Goal: Navigation & Orientation: Find specific page/section

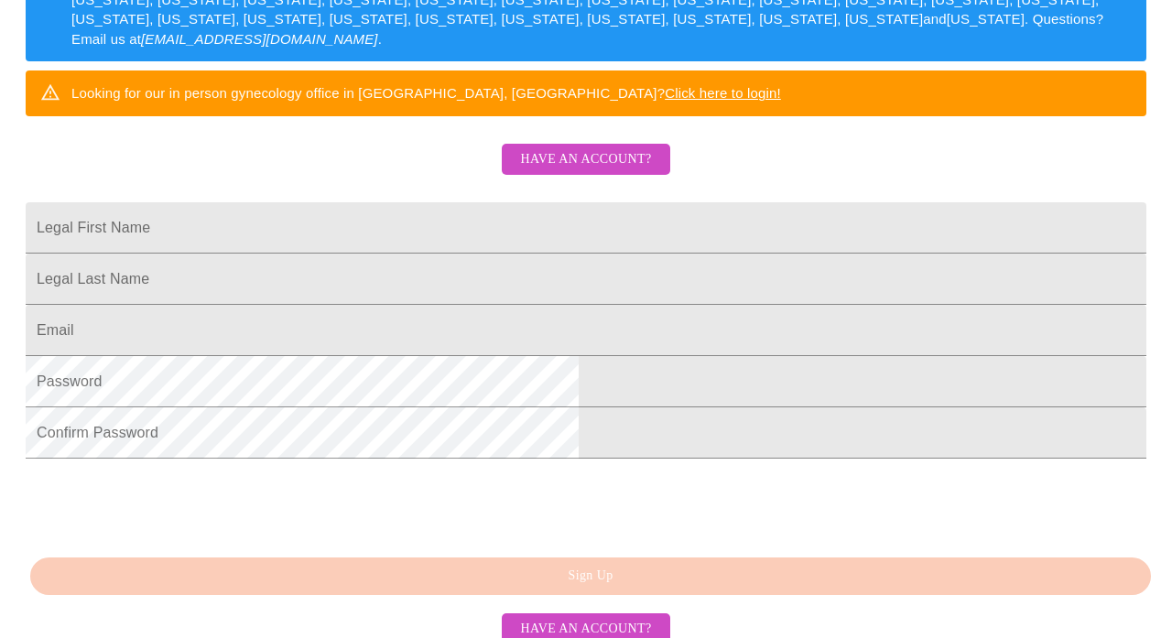
scroll to position [339, 0]
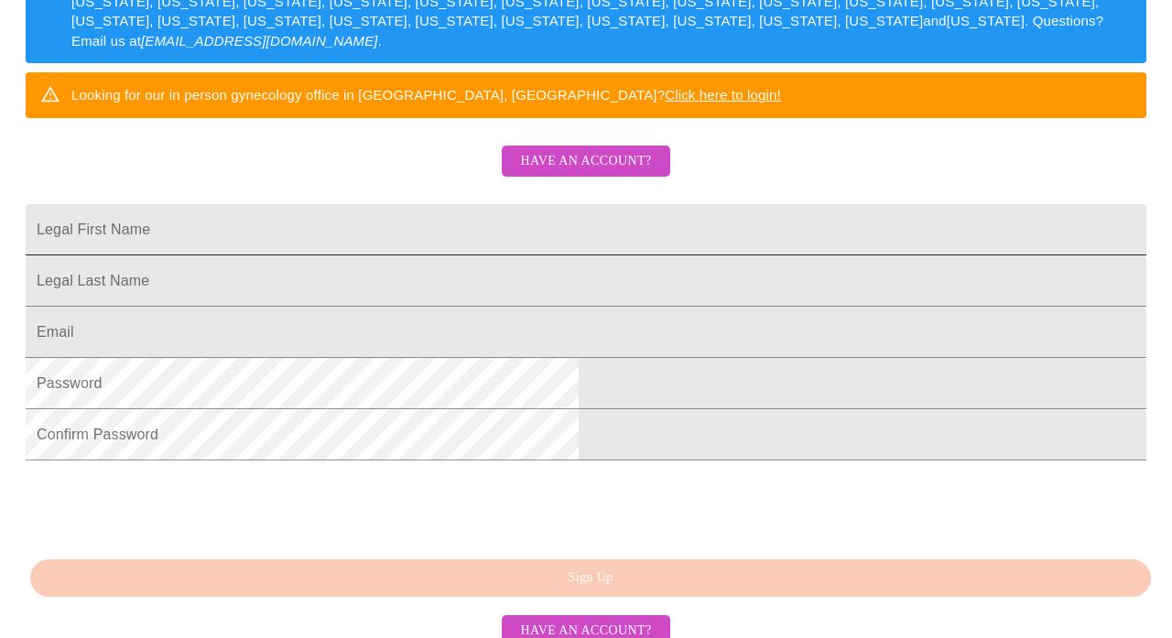
click at [498, 255] on input "Legal First Name" at bounding box center [586, 229] width 1120 height 51
type input "[PERSON_NAME]"
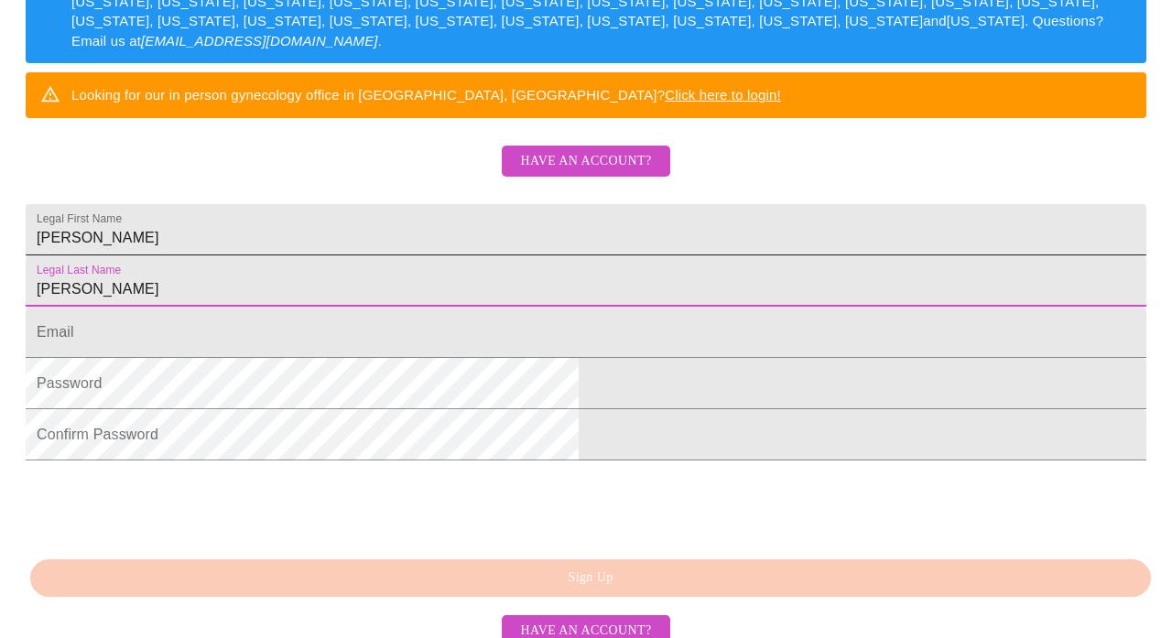
type input "[PERSON_NAME]"
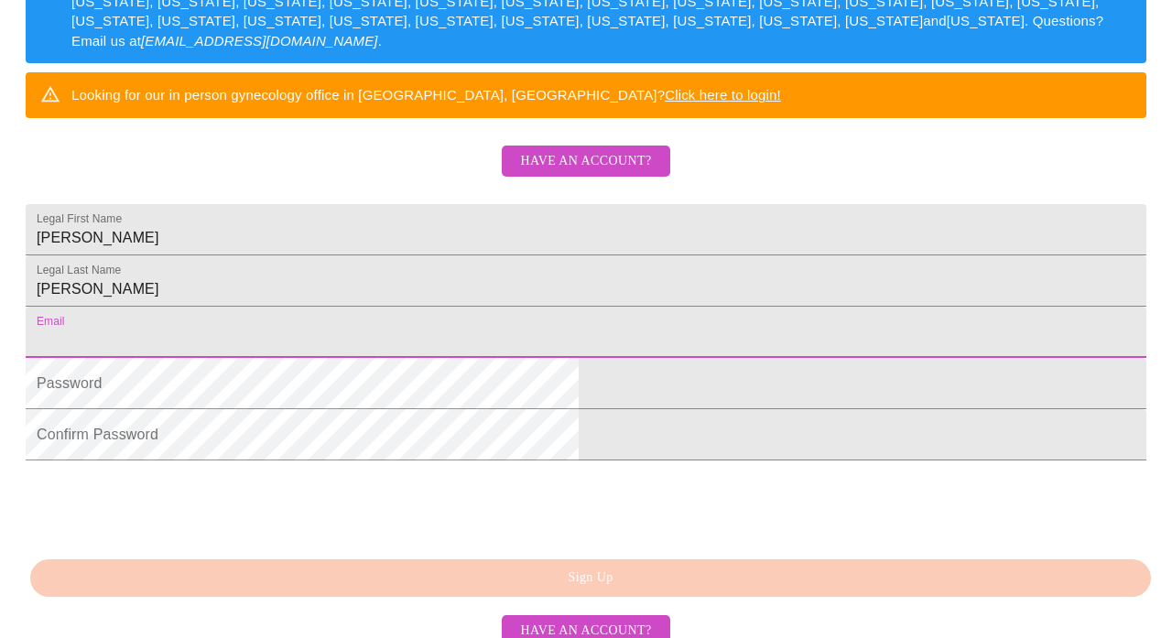
type input "[EMAIL_ADDRESS][DOMAIN_NAME]"
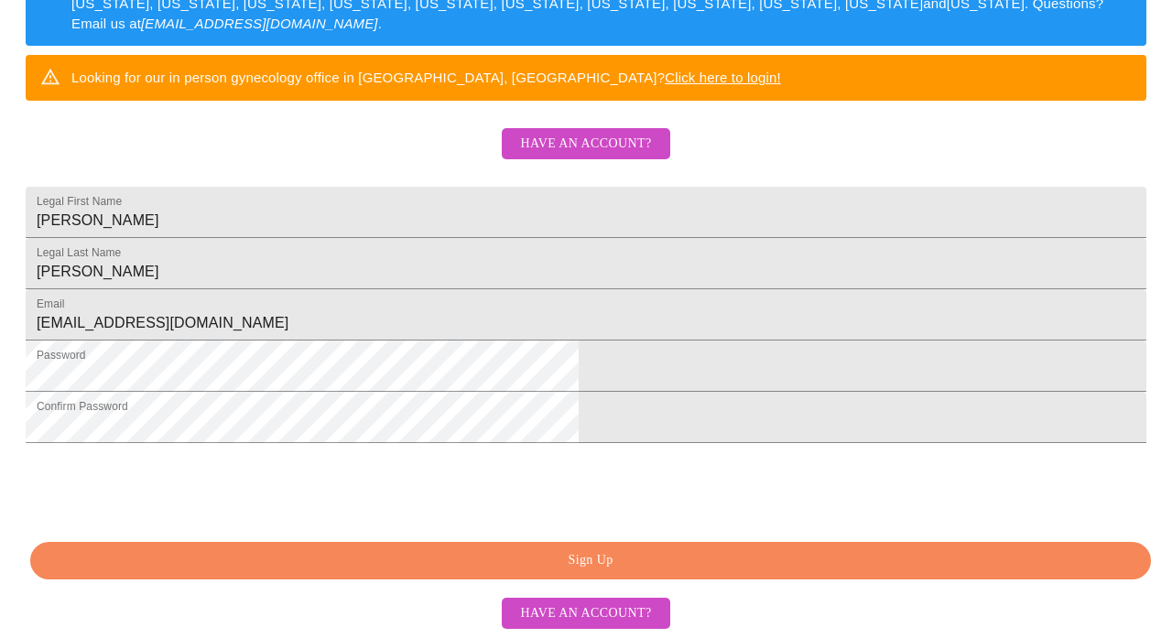
scroll to position [473, 0]
click at [599, 133] on span "Have an account?" at bounding box center [585, 144] width 131 height 23
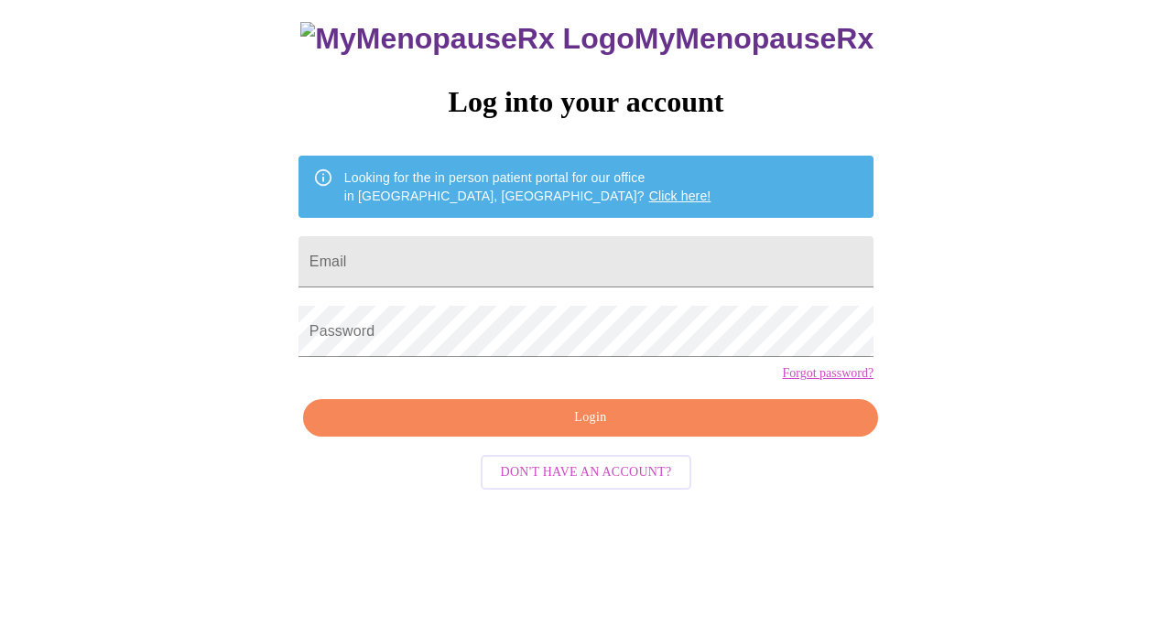
scroll to position [34, 0]
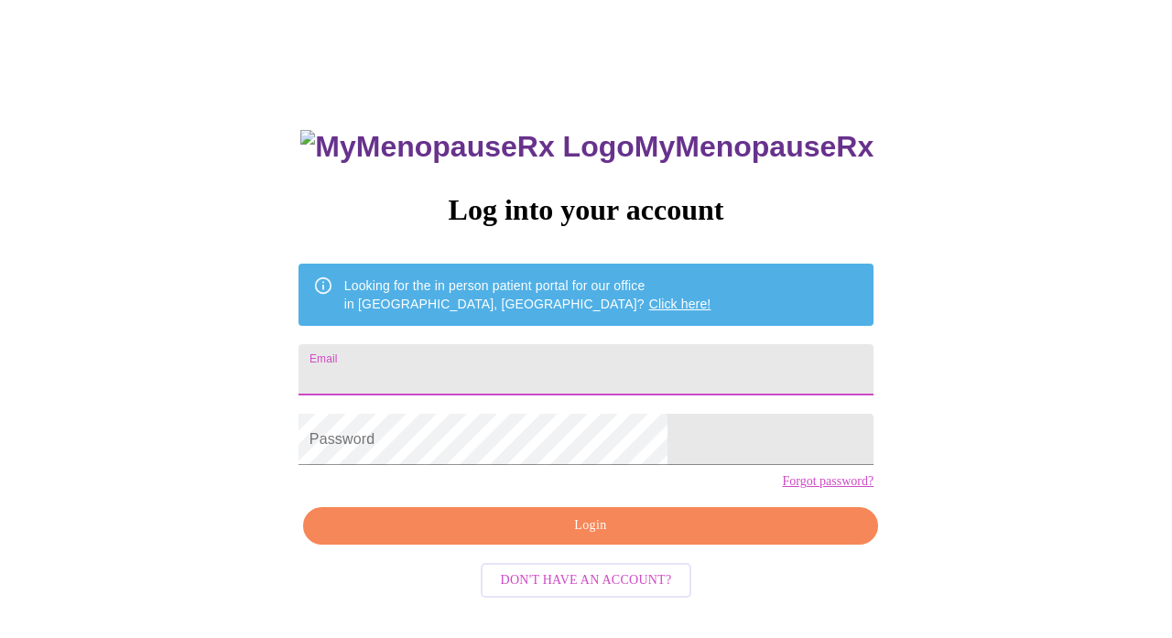
type input "[EMAIL_ADDRESS][DOMAIN_NAME]"
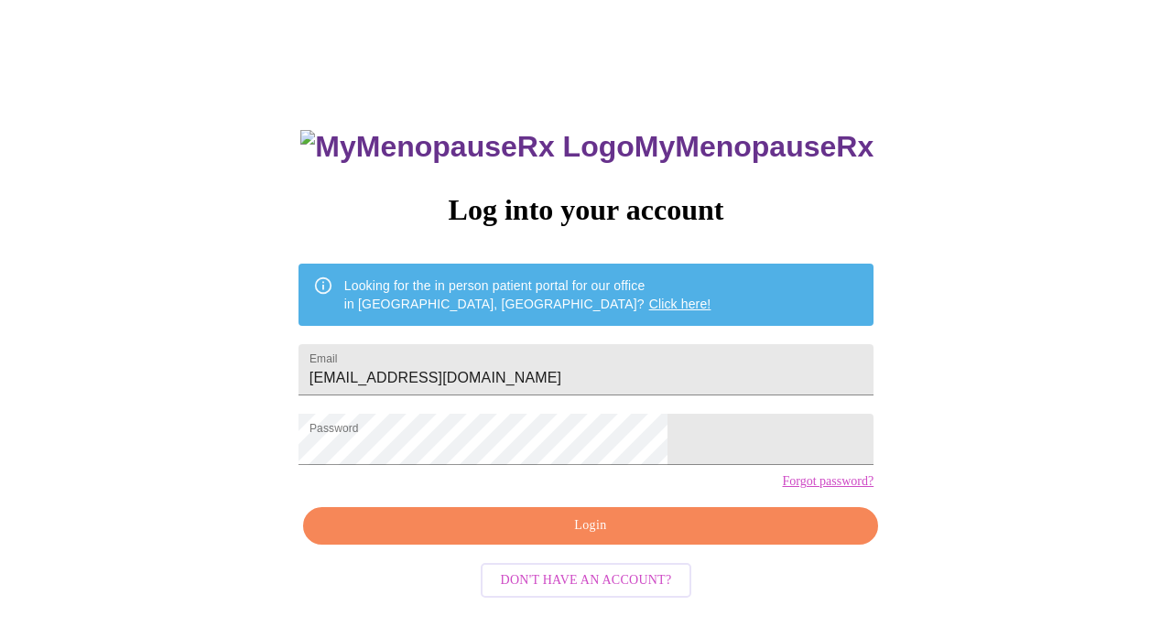
click at [896, 478] on div "MyMenopauseRx Log into your account Looking for the in person patient portal fo…" at bounding box center [585, 355] width 1157 height 765
click at [682, 537] on span "Login" at bounding box center [590, 525] width 533 height 23
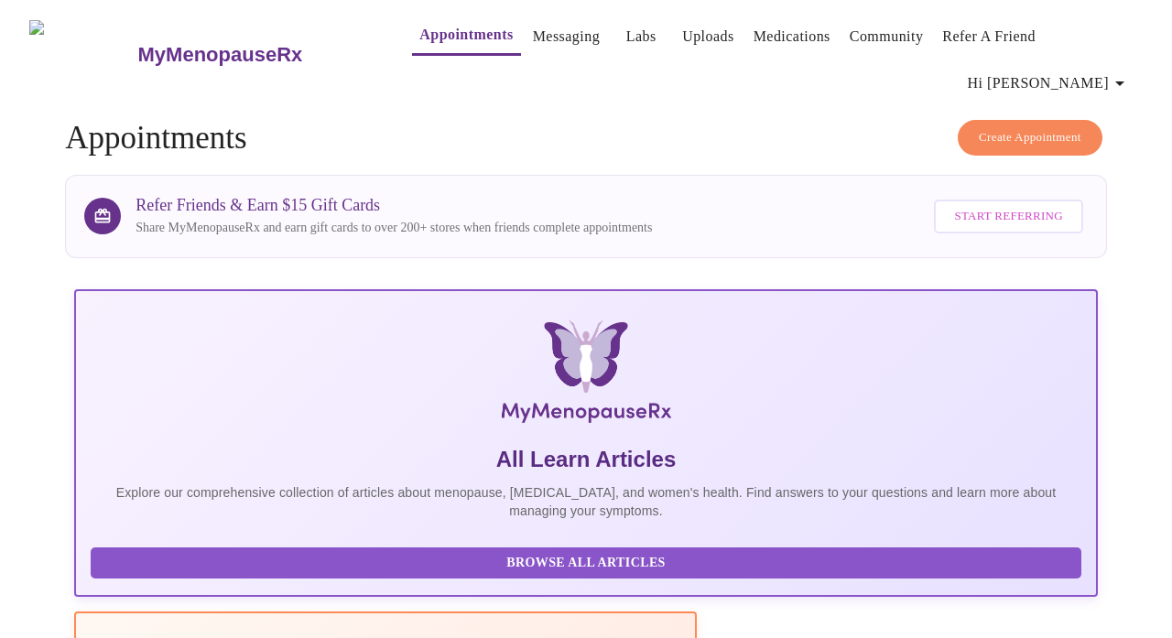
click at [687, 40] on link "Uploads" at bounding box center [708, 37] width 52 height 26
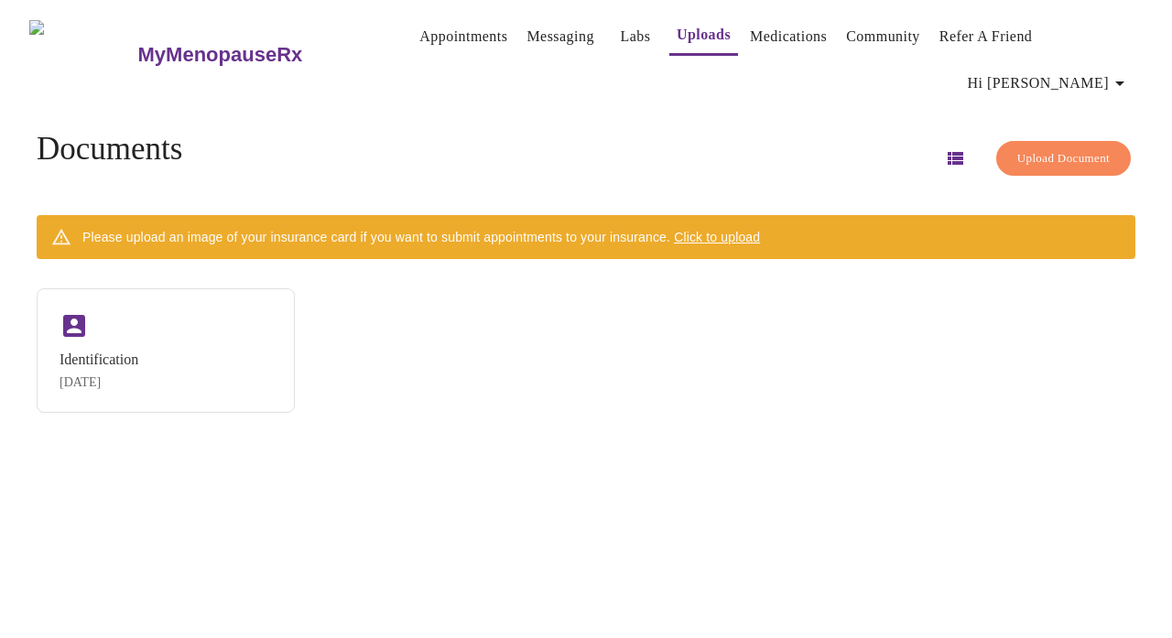
click at [620, 38] on link "Labs" at bounding box center [635, 37] width 30 height 26
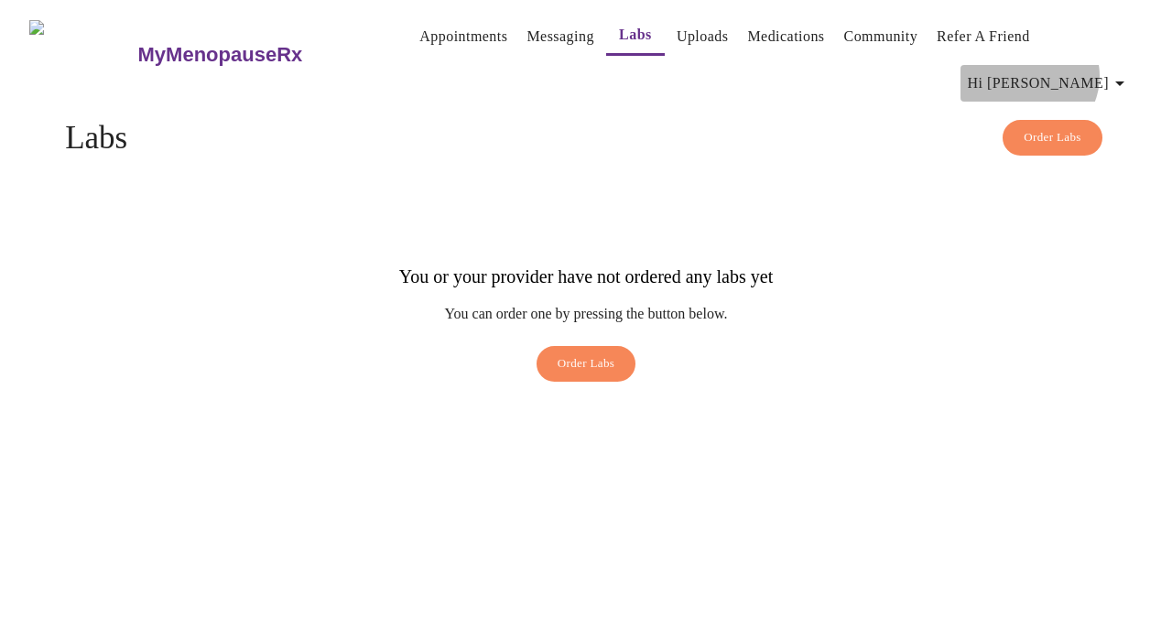
click at [1113, 70] on span "Hi [PERSON_NAME]" at bounding box center [1049, 83] width 163 height 26
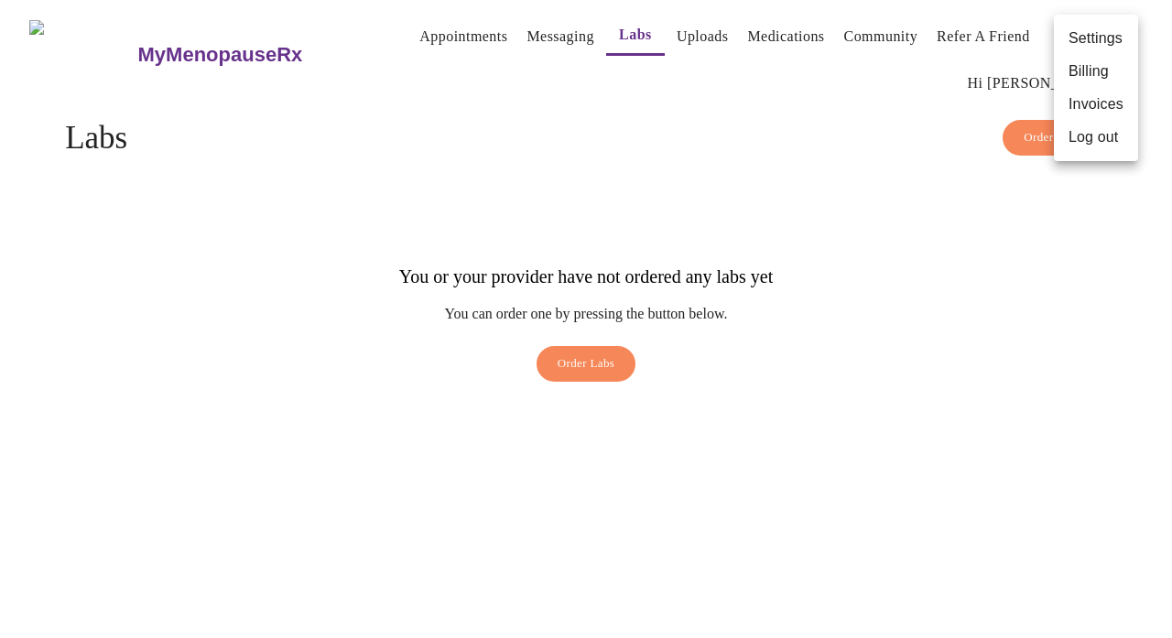
click at [435, 37] on div at bounding box center [586, 319] width 1172 height 638
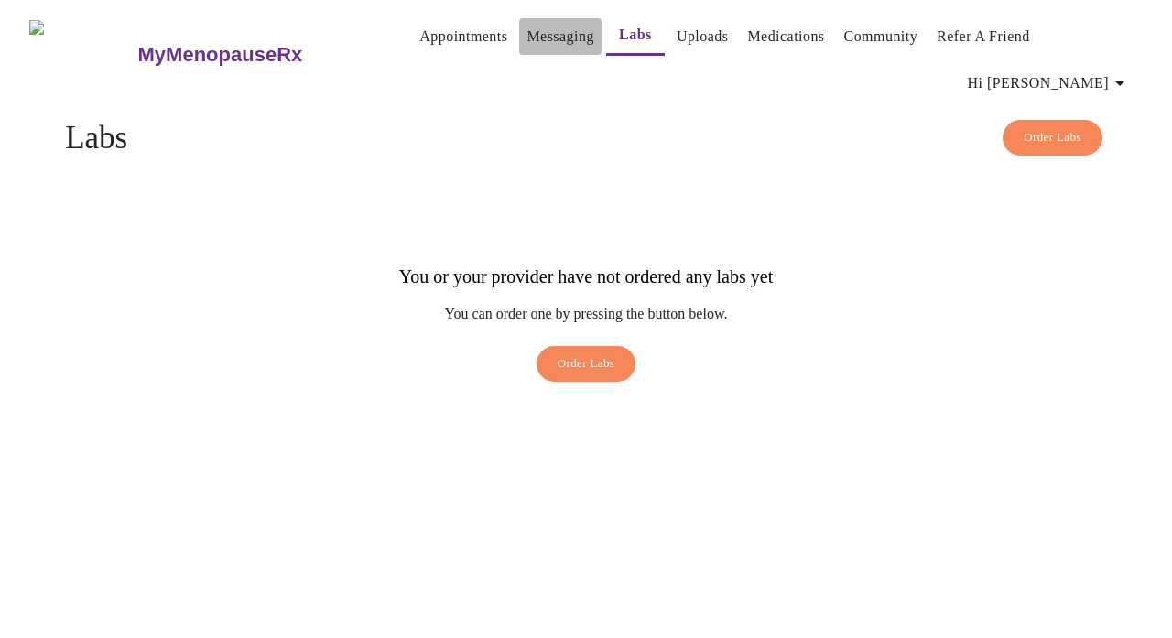
click at [526, 34] on link "Messaging" at bounding box center [559, 37] width 67 height 26
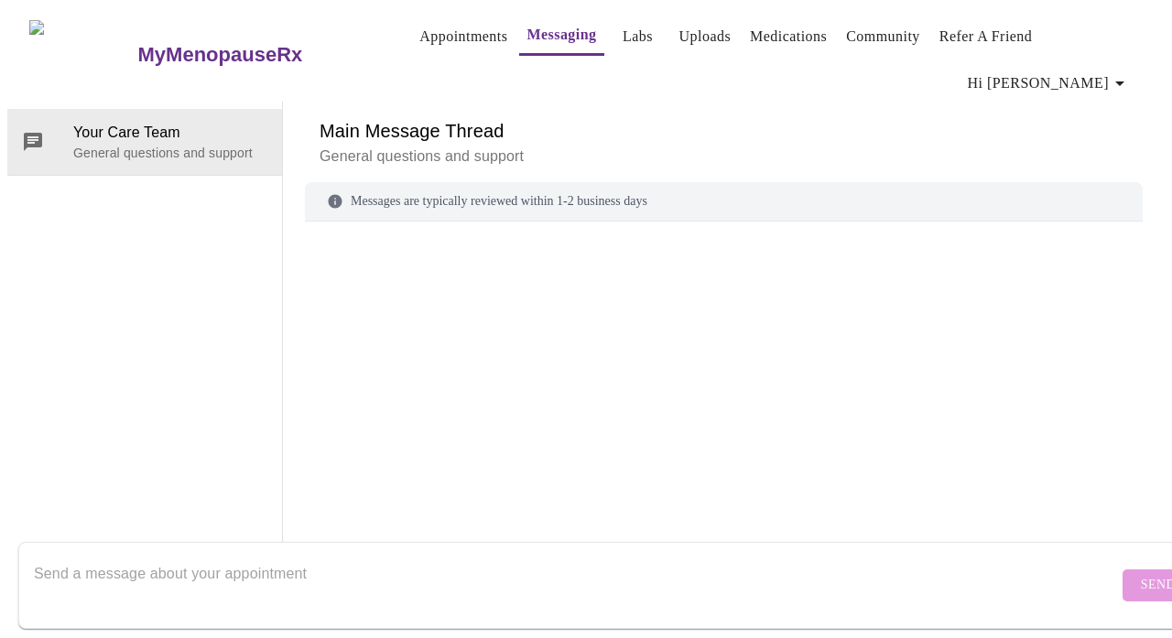
click at [449, 31] on link "Appointments" at bounding box center [463, 37] width 88 height 26
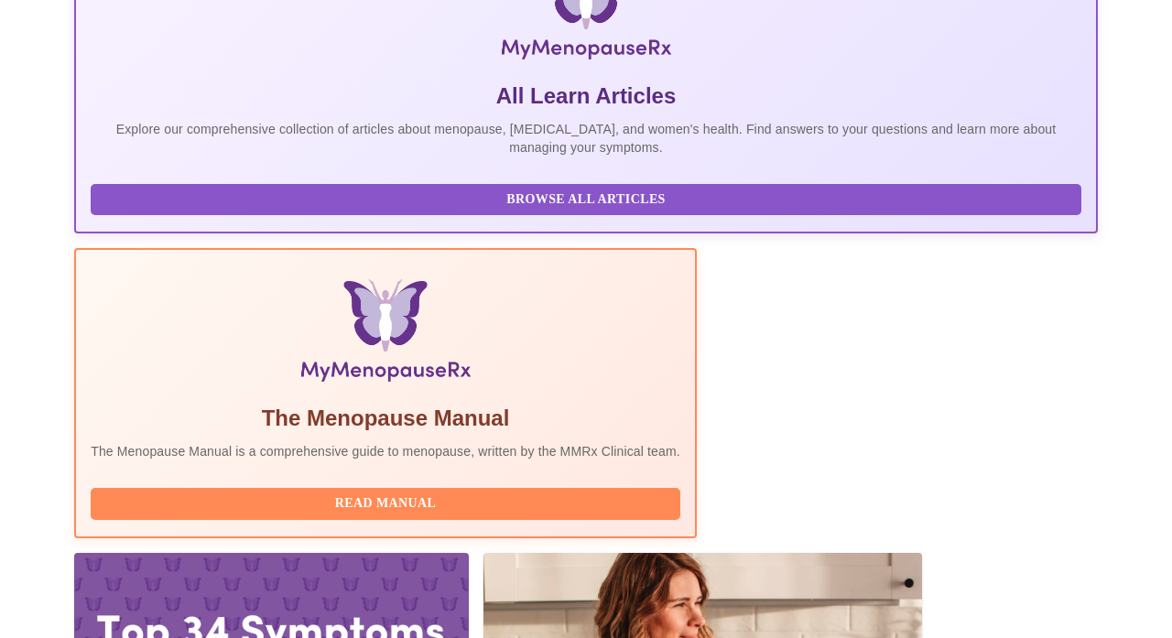
scroll to position [362, 0]
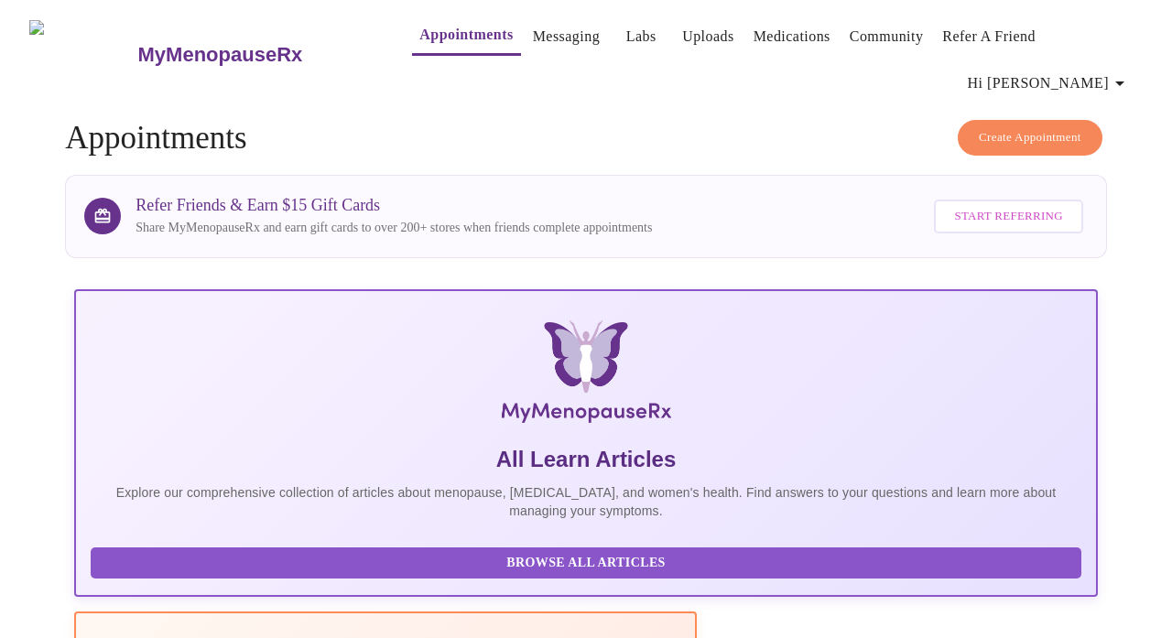
scroll to position [0, 0]
click at [849, 38] on link "Community" at bounding box center [886, 37] width 74 height 26
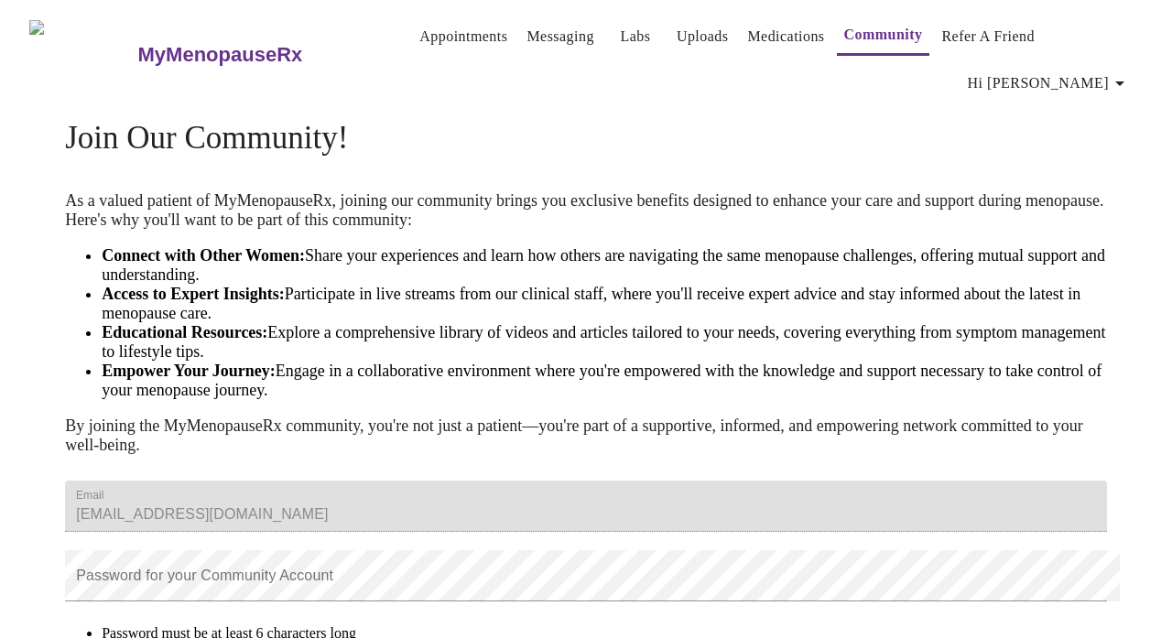
click at [186, 43] on h3 "MyMenopauseRx" at bounding box center [220, 55] width 165 height 24
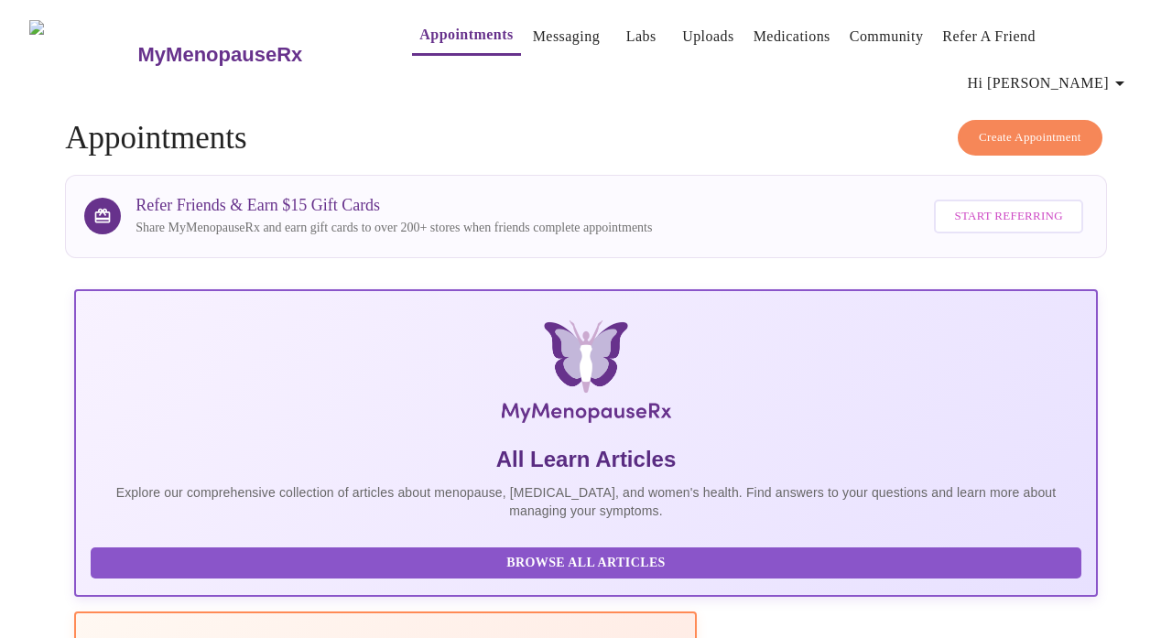
click at [1117, 72] on icon "button" at bounding box center [1120, 83] width 22 height 22
click at [831, 72] on div at bounding box center [586, 319] width 1172 height 638
click at [208, 43] on h3 "MyMenopauseRx" at bounding box center [220, 55] width 165 height 24
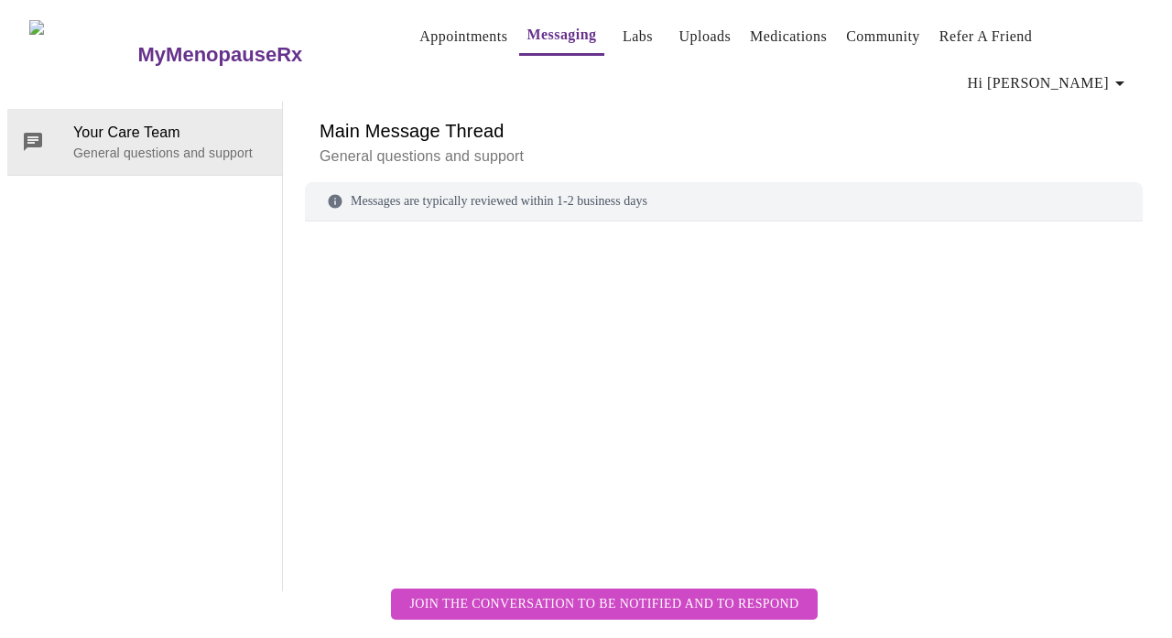
scroll to position [69, 0]
